Goal: Browse casually: Explore the website without a specific task or goal

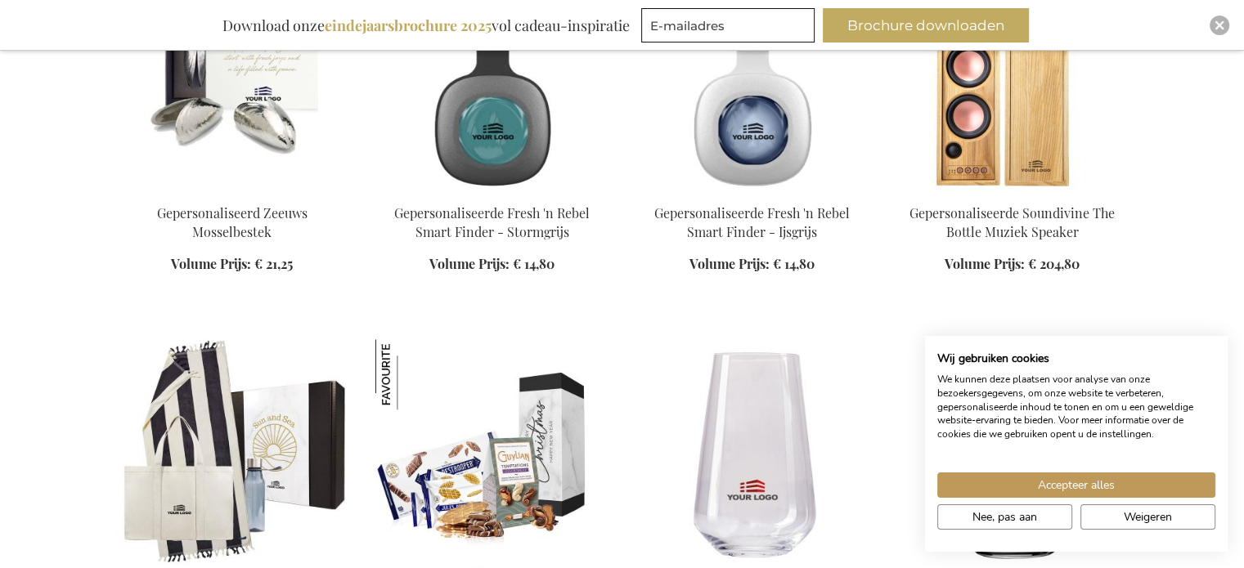
scroll to position [1636, 0]
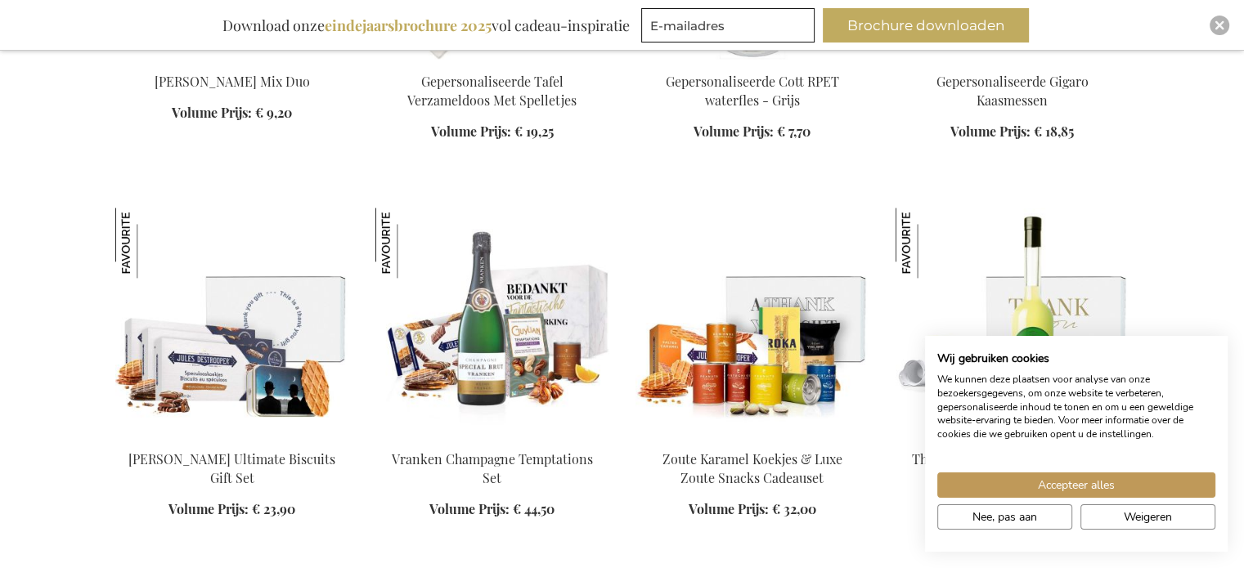
scroll to position [2126, 0]
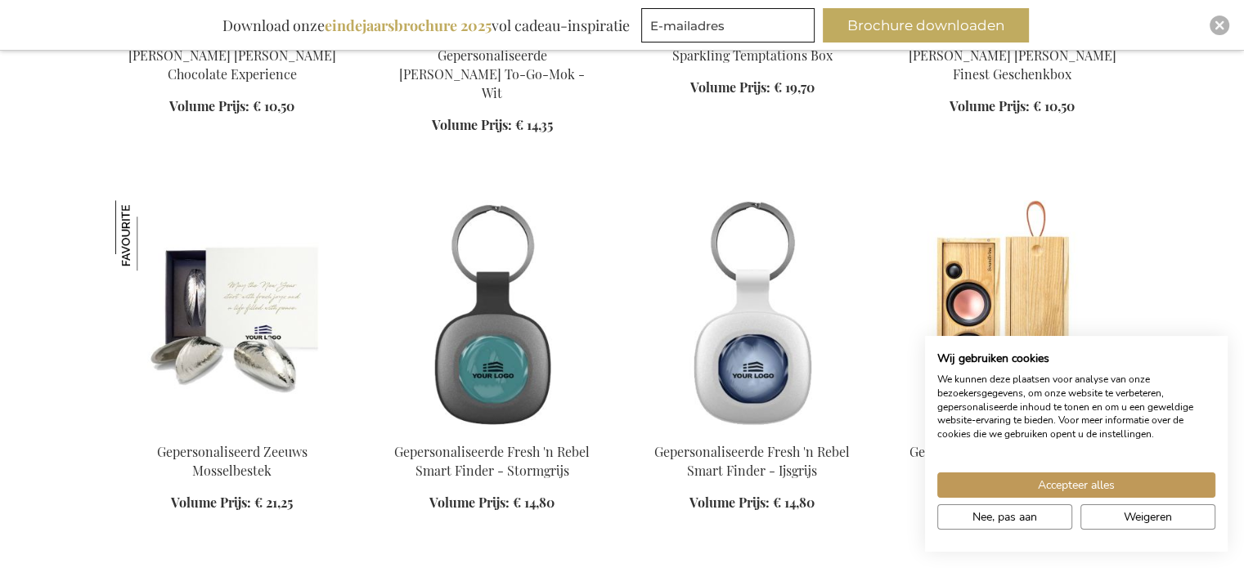
scroll to position [900, 0]
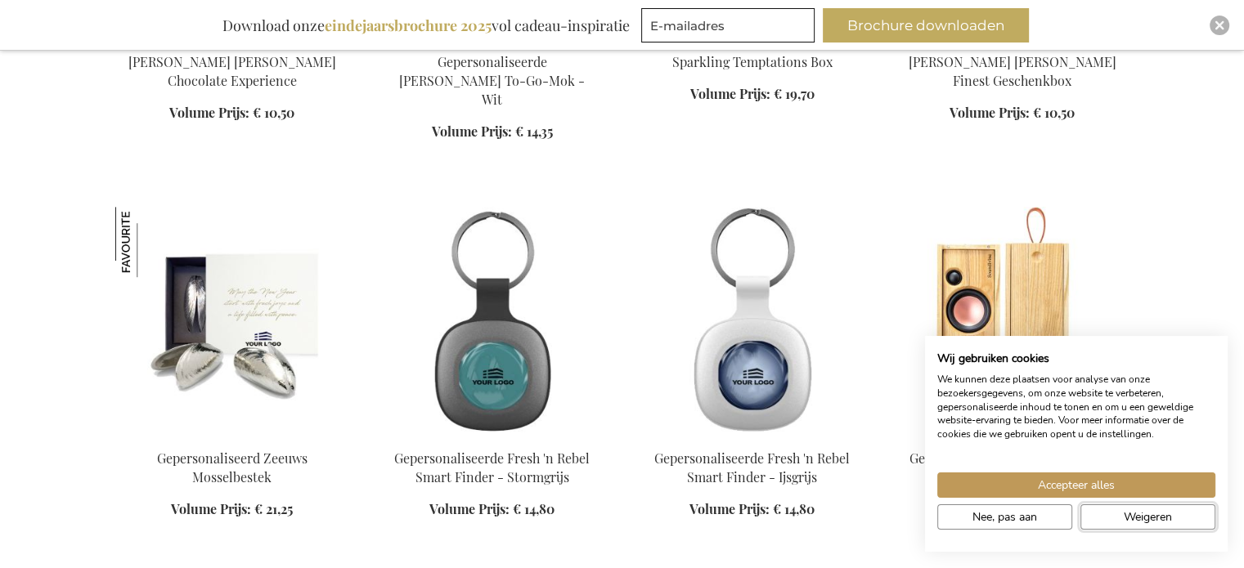
drag, startPoint x: 1161, startPoint y: 515, endPoint x: 1134, endPoint y: 501, distance: 30.4
click at [1161, 515] on span "Weigeren" at bounding box center [1148, 517] width 48 height 17
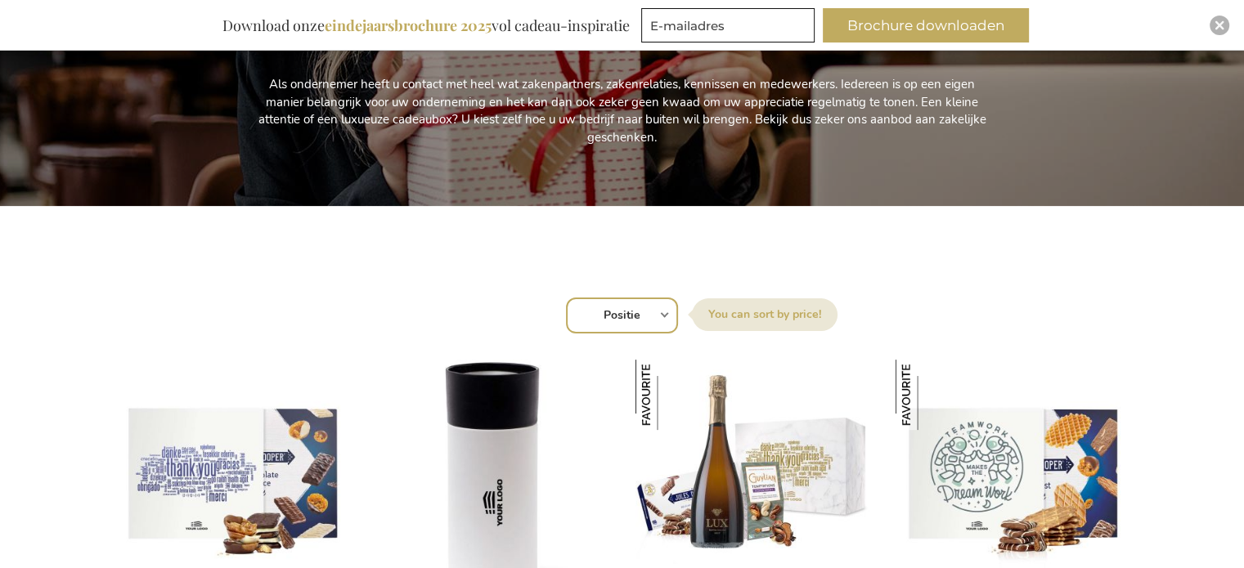
scroll to position [572, 0]
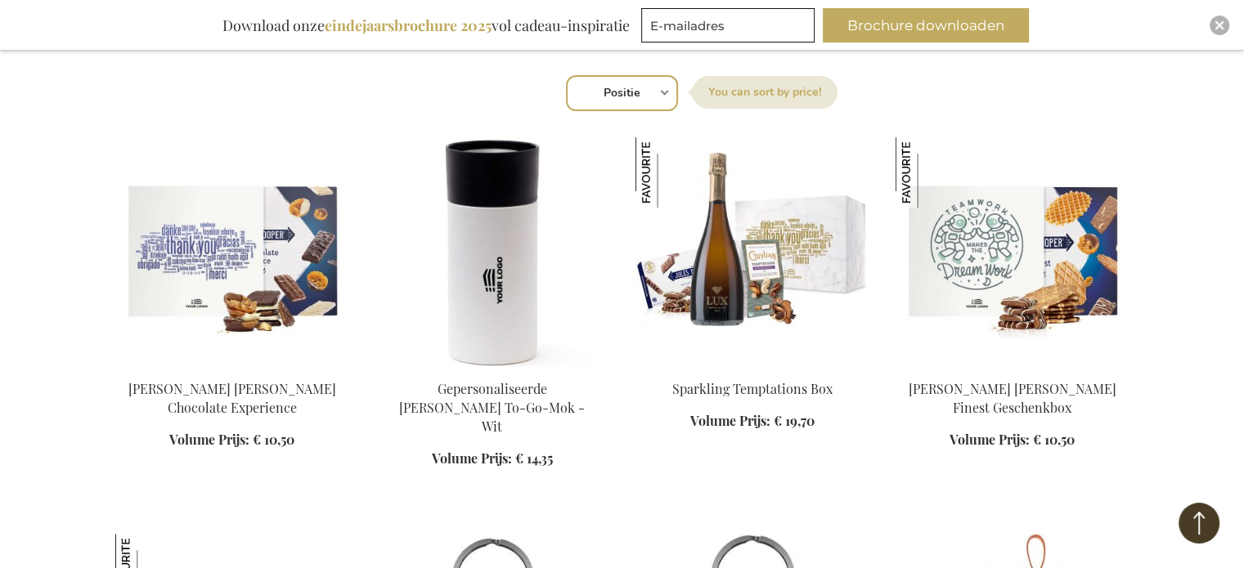
click at [656, 88] on select "Positie Best Sellers Meest bekeken Nieuw Biggest Saving Price: low to high Pric…" at bounding box center [622, 93] width 112 height 36
select select "price_asc"
click at [566, 75] on select "Positie Best Sellers Meest bekeken Nieuw Biggest Saving Price: low to high Pric…" at bounding box center [622, 93] width 112 height 36
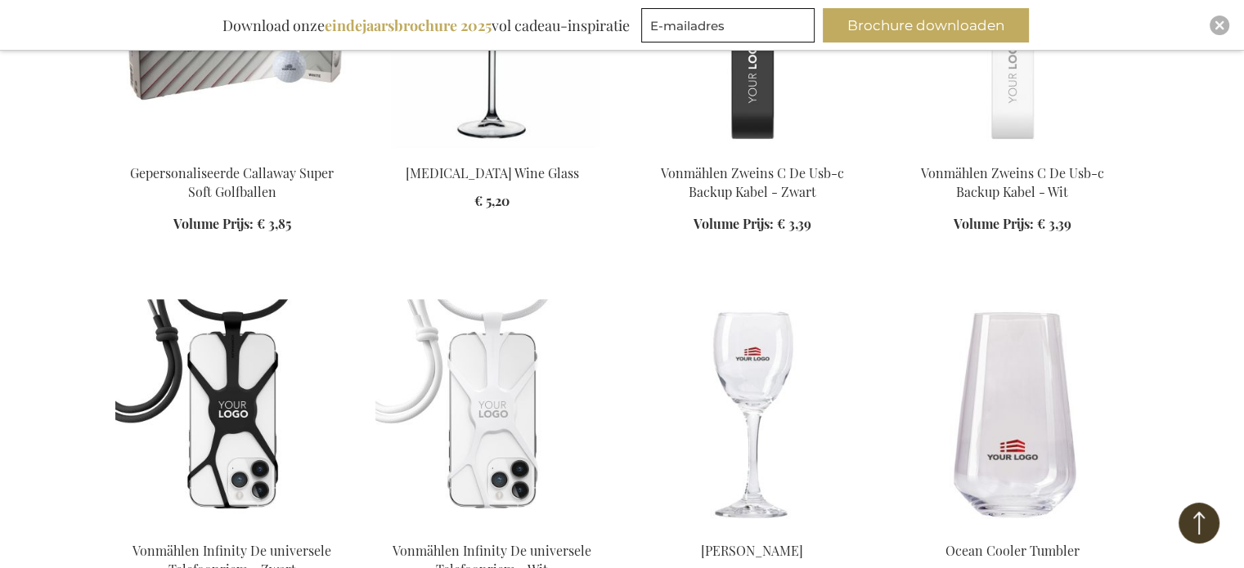
scroll to position [981, 0]
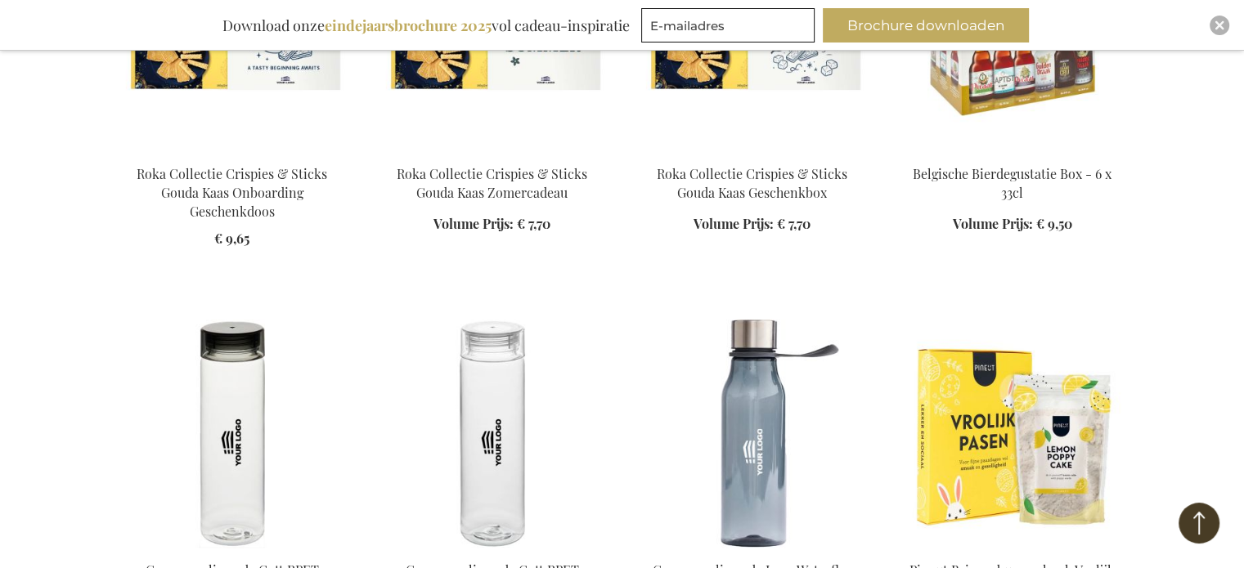
scroll to position [2453, 0]
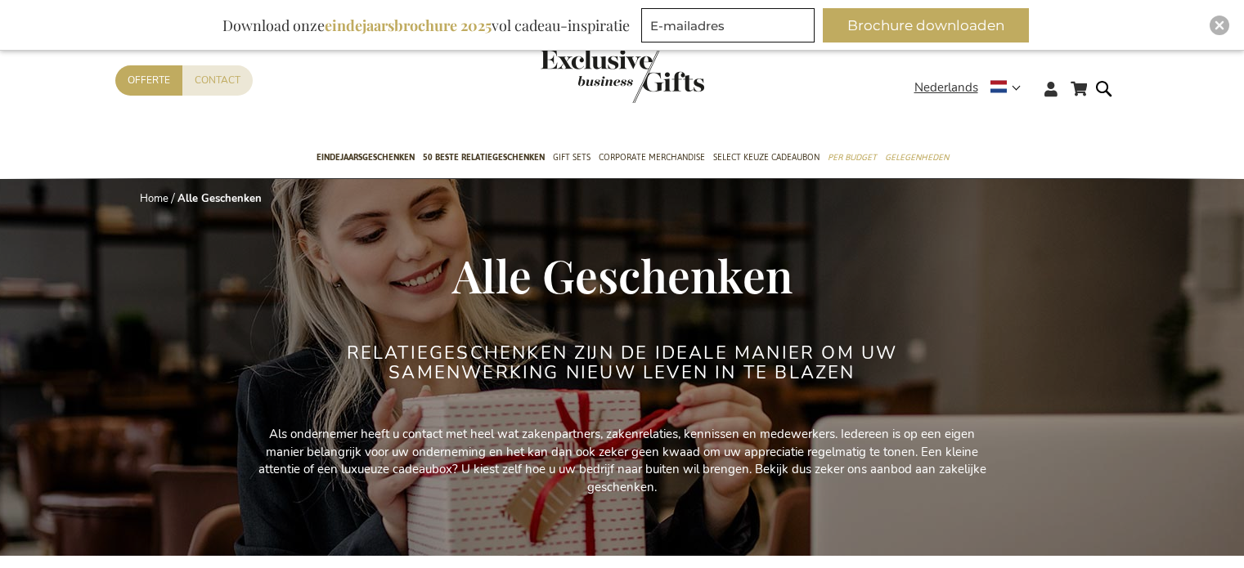
select select "price_asc"
